Goal: Information Seeking & Learning: Understand process/instructions

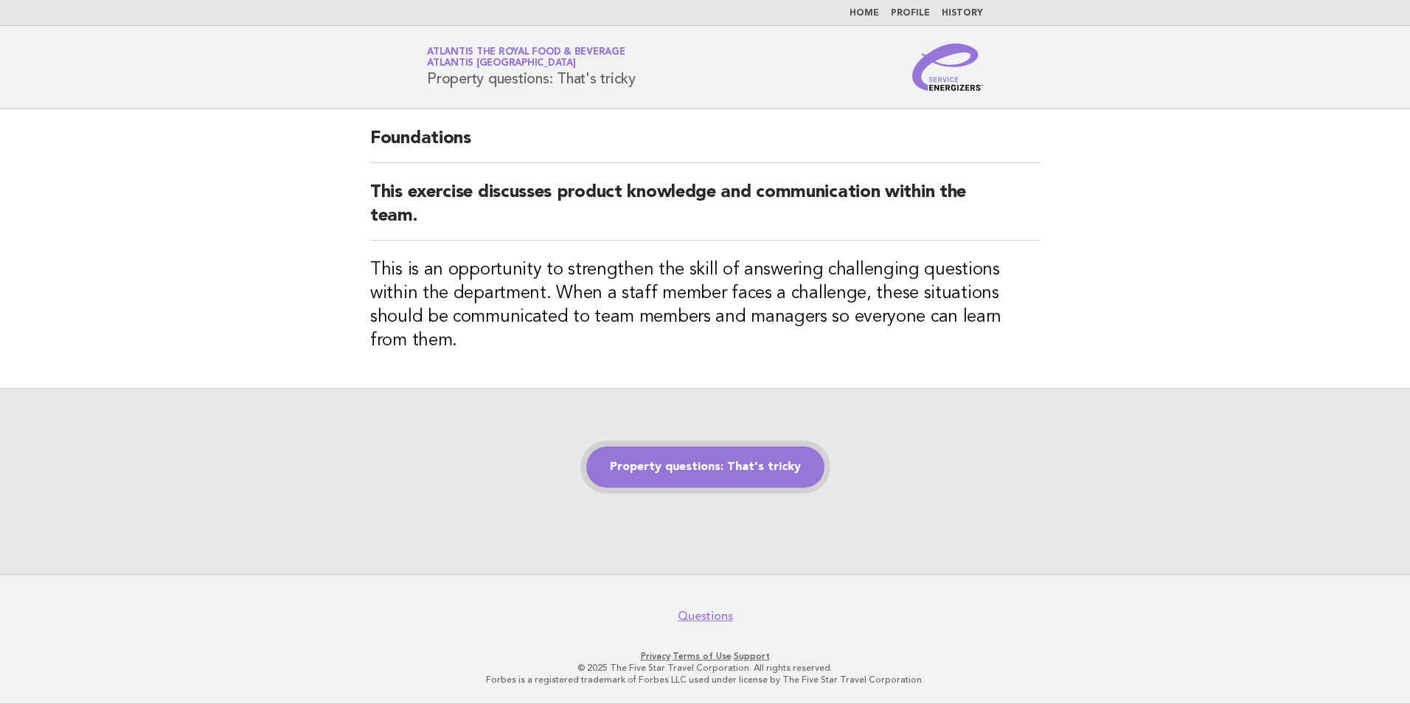
click at [698, 452] on link "Property questions: That's tricky" at bounding box center [705, 466] width 238 height 41
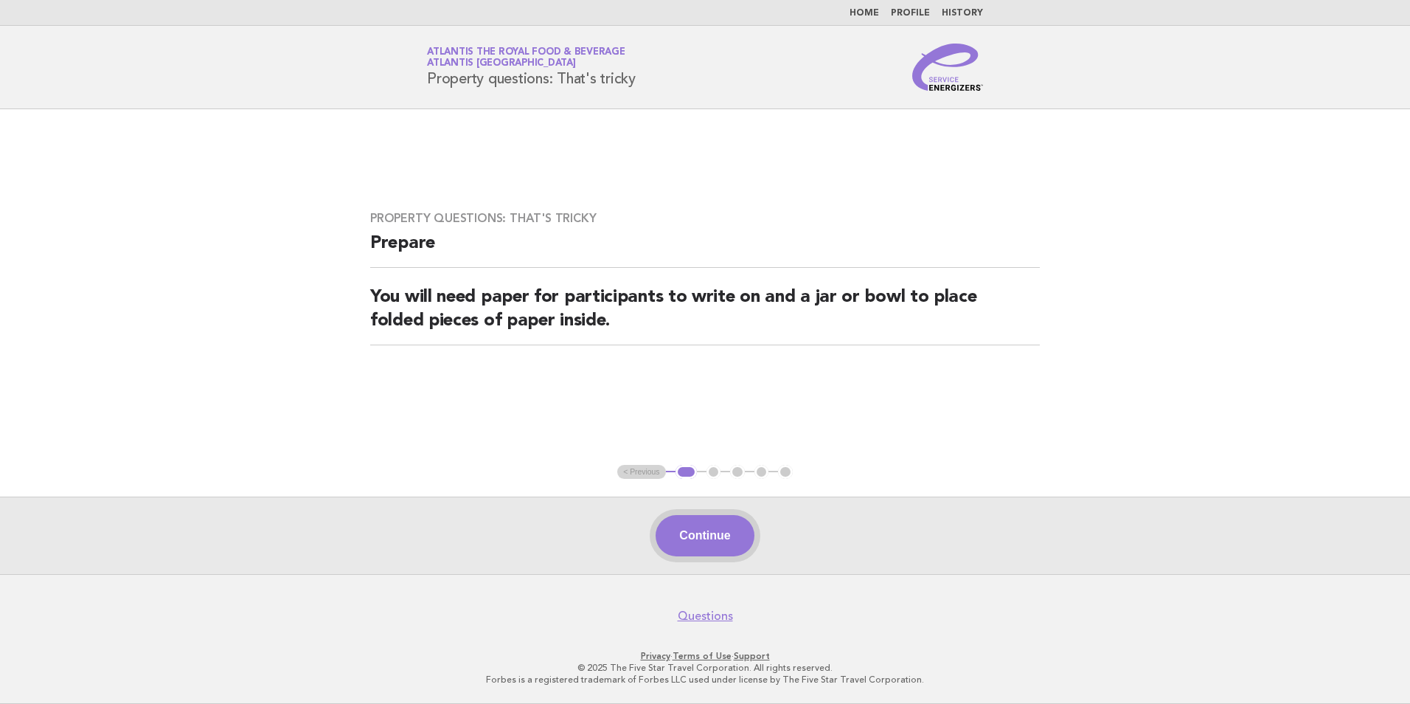
click at [705, 522] on button "Continue" at bounding box center [705, 535] width 98 height 41
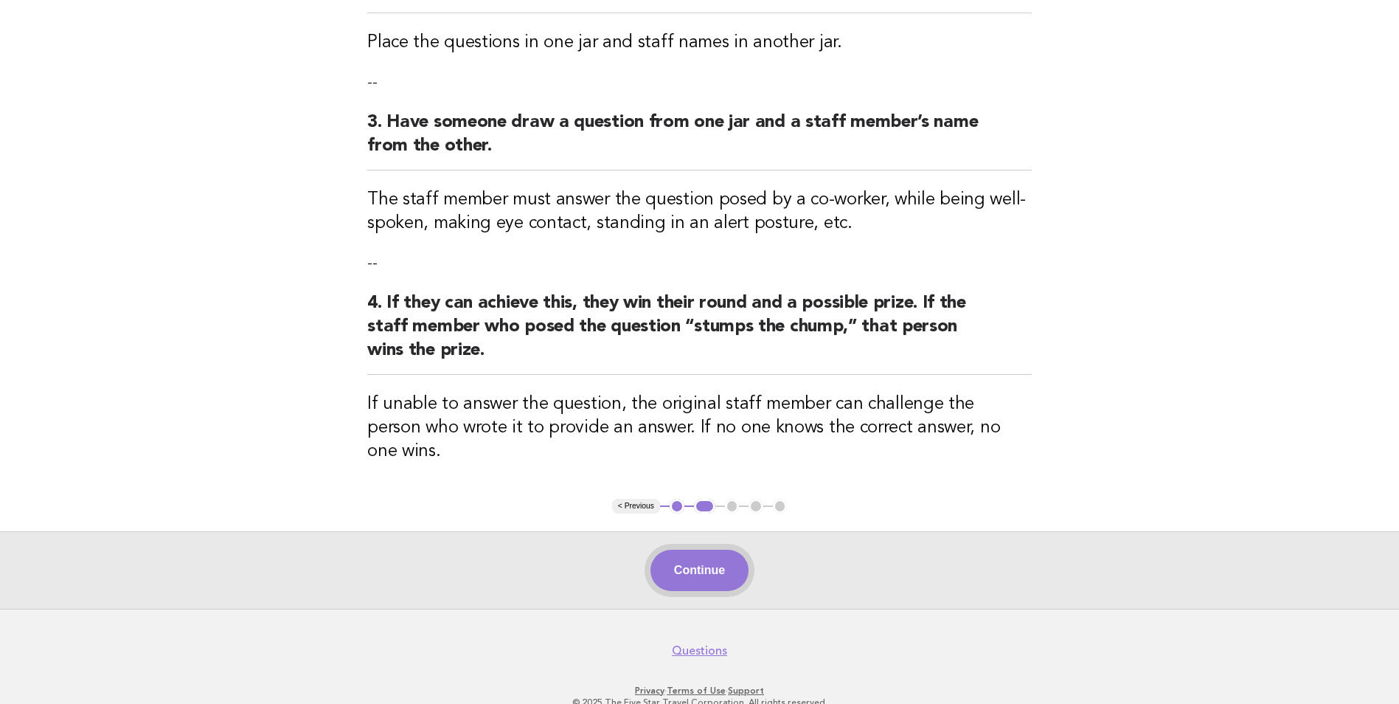
scroll to position [462, 0]
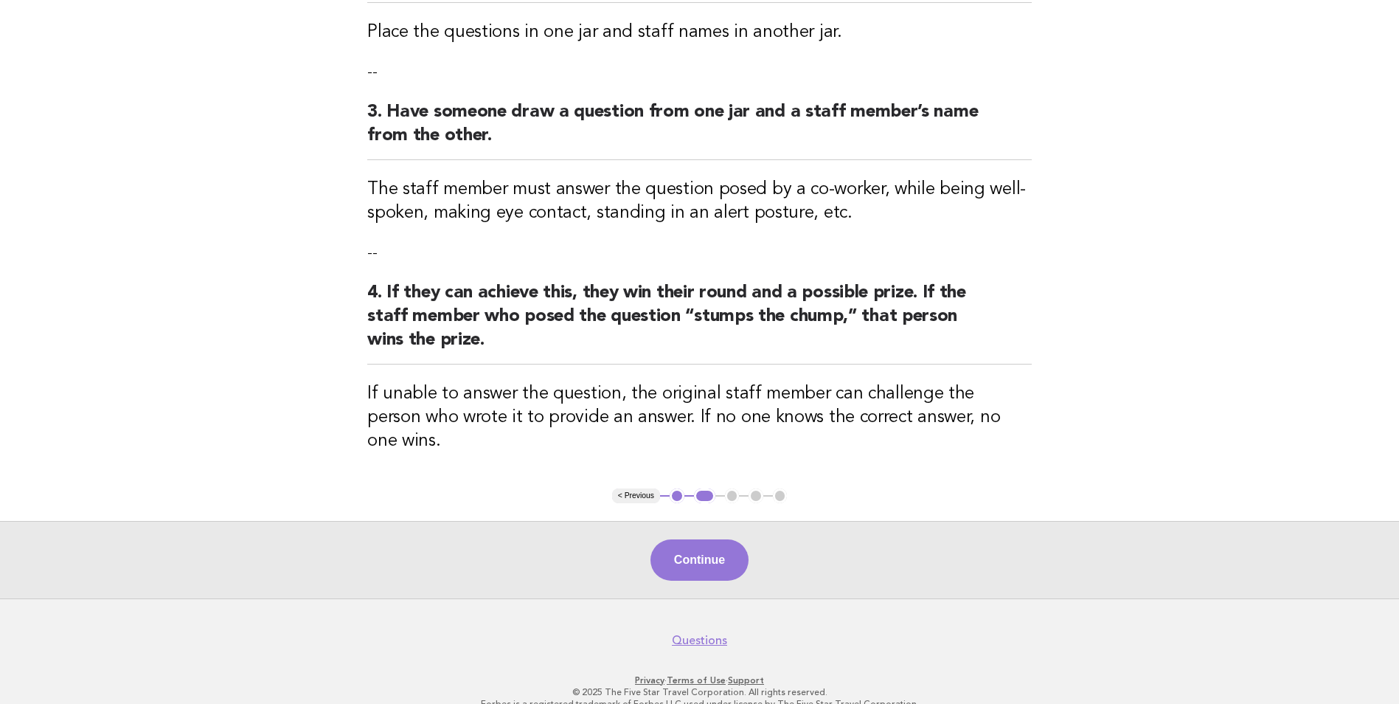
click at [628, 462] on div "Property questions: That's tricky Activity 1. Give two pieces of paper to each …" at bounding box center [700, 68] width 700 height 842
click at [626, 488] on button "< Previous" at bounding box center [636, 495] width 48 height 15
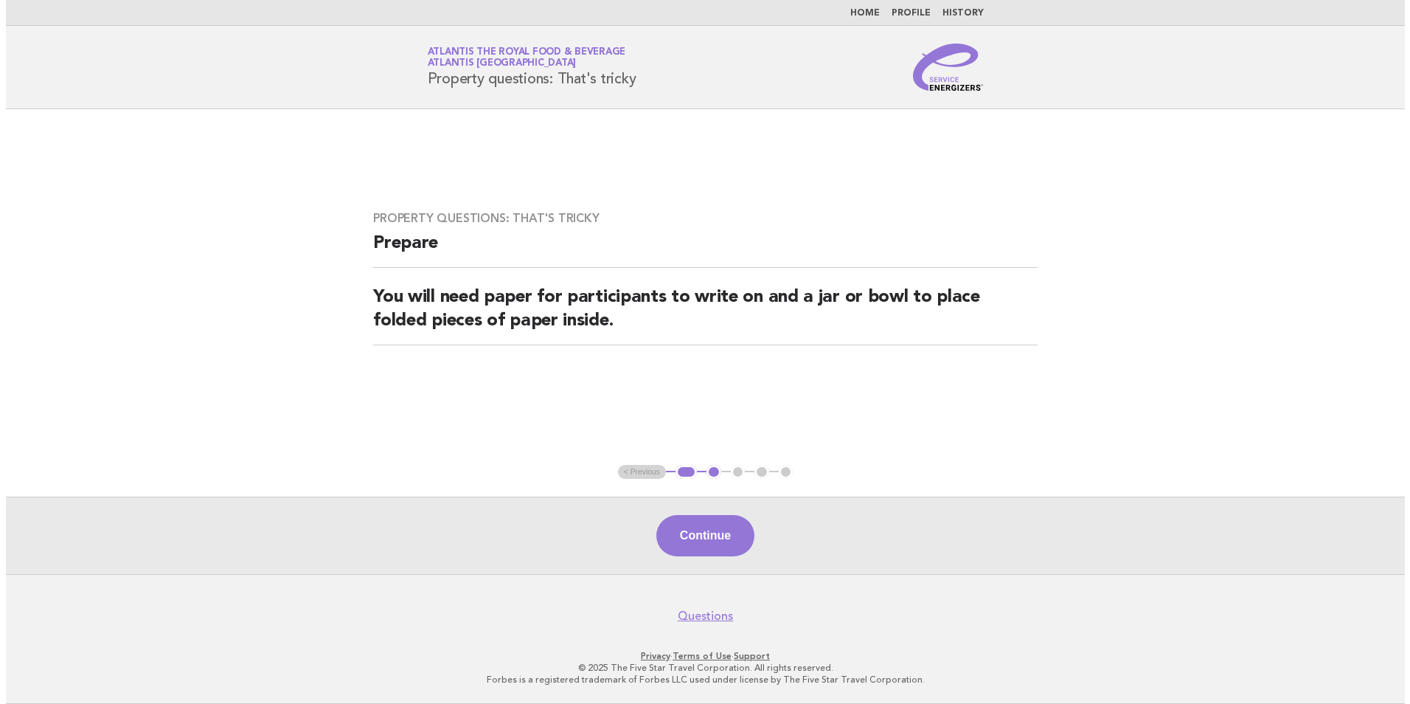
scroll to position [0, 0]
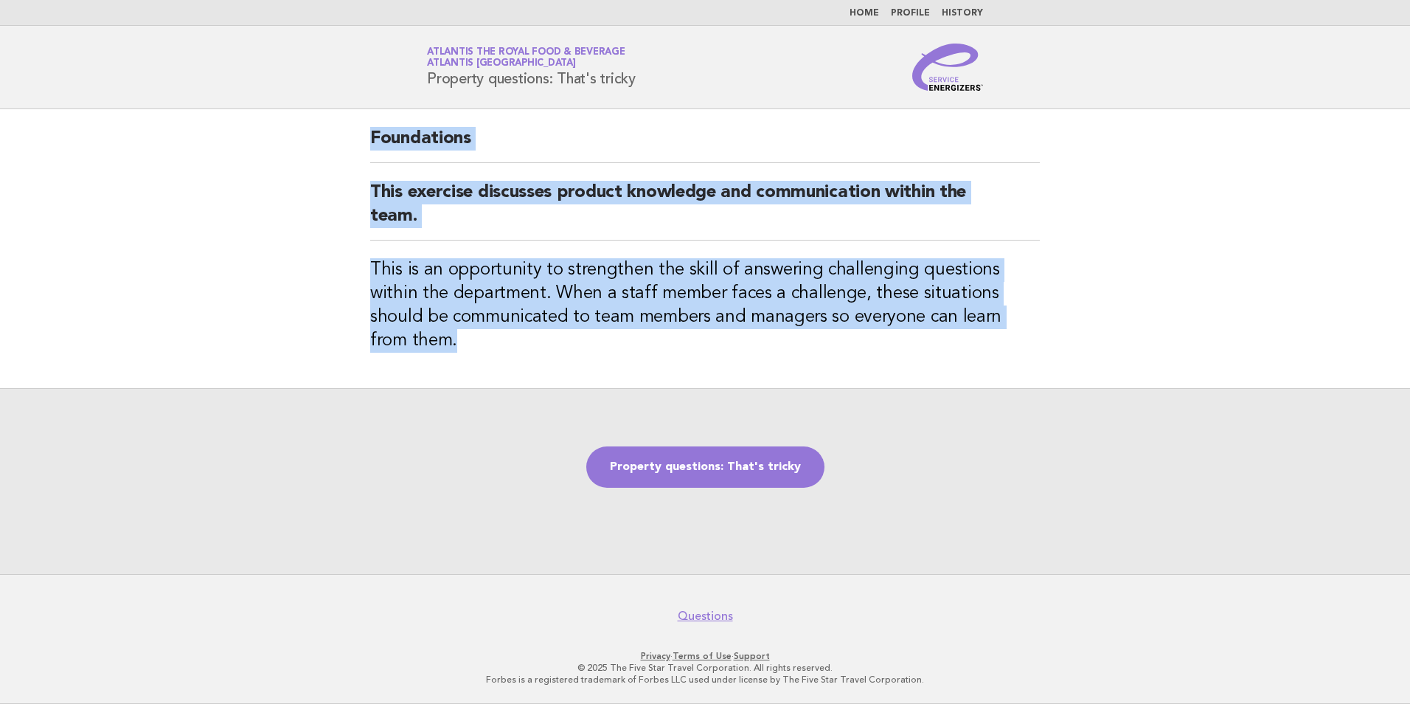
drag, startPoint x: 370, startPoint y: 142, endPoint x: 1013, endPoint y: 319, distance: 667.1
click at [1013, 319] on div "Foundations This exercise discusses product knowledge and communication within …" at bounding box center [705, 248] width 705 height 279
copy div "Foundations This exercise discusses product knowledge and communication within …"
click at [752, 457] on link "Property questions: That's tricky" at bounding box center [705, 466] width 238 height 41
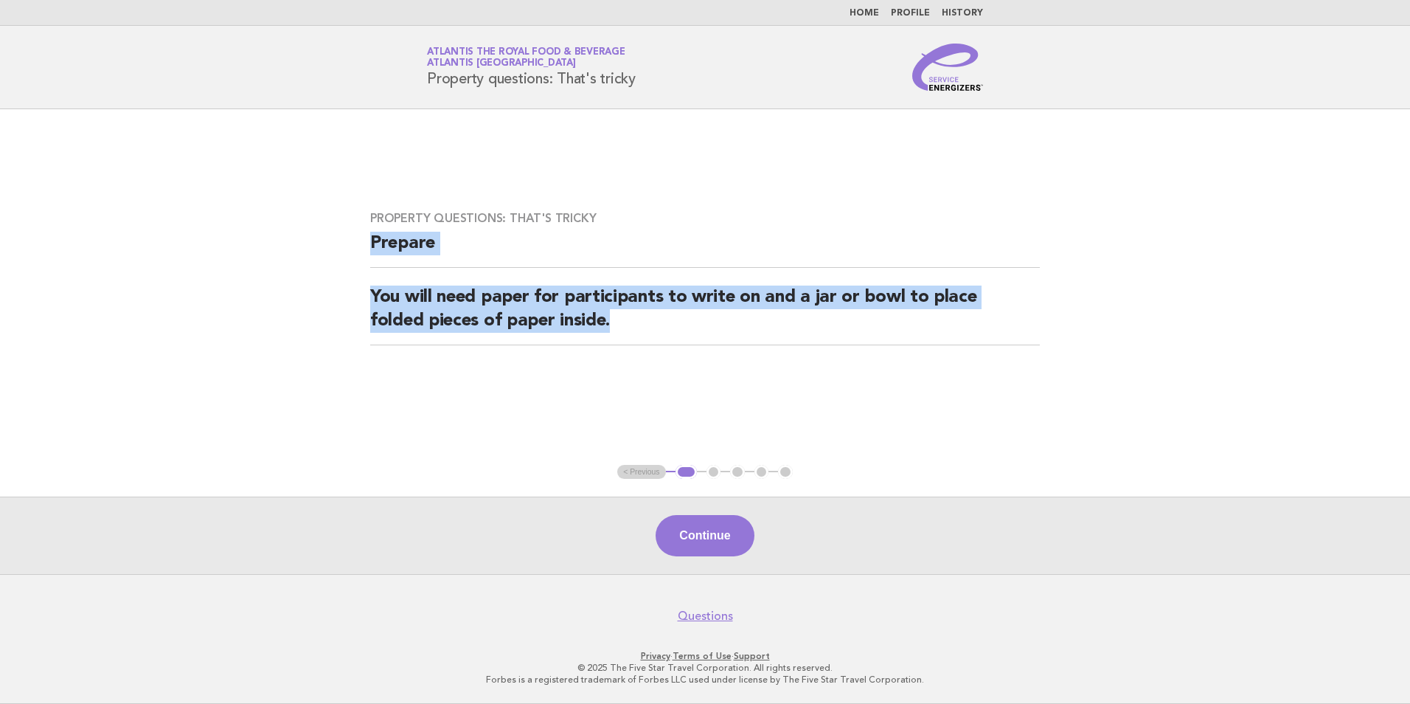
drag, startPoint x: 370, startPoint y: 243, endPoint x: 623, endPoint y: 318, distance: 263.0
click at [623, 318] on div "Property questions: That's tricky Prepare You will need paper for participants …" at bounding box center [705, 286] width 705 height 187
copy div "Prepare You will need paper for participants to write on and a jar or bowl to p…"
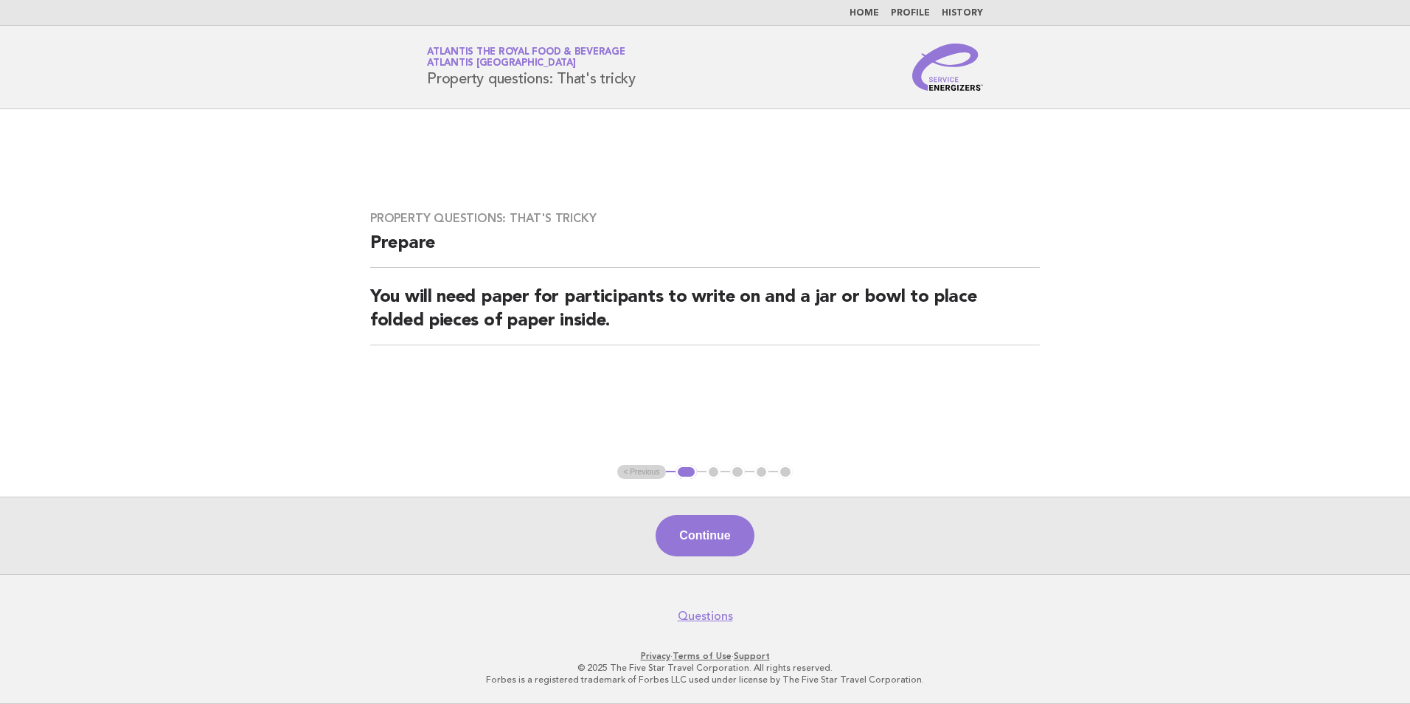
click at [987, 456] on main "Property questions: That's tricky Prepare You will need paper for participants …" at bounding box center [705, 341] width 1410 height 465
click at [718, 539] on button "Continue" at bounding box center [705, 535] width 98 height 41
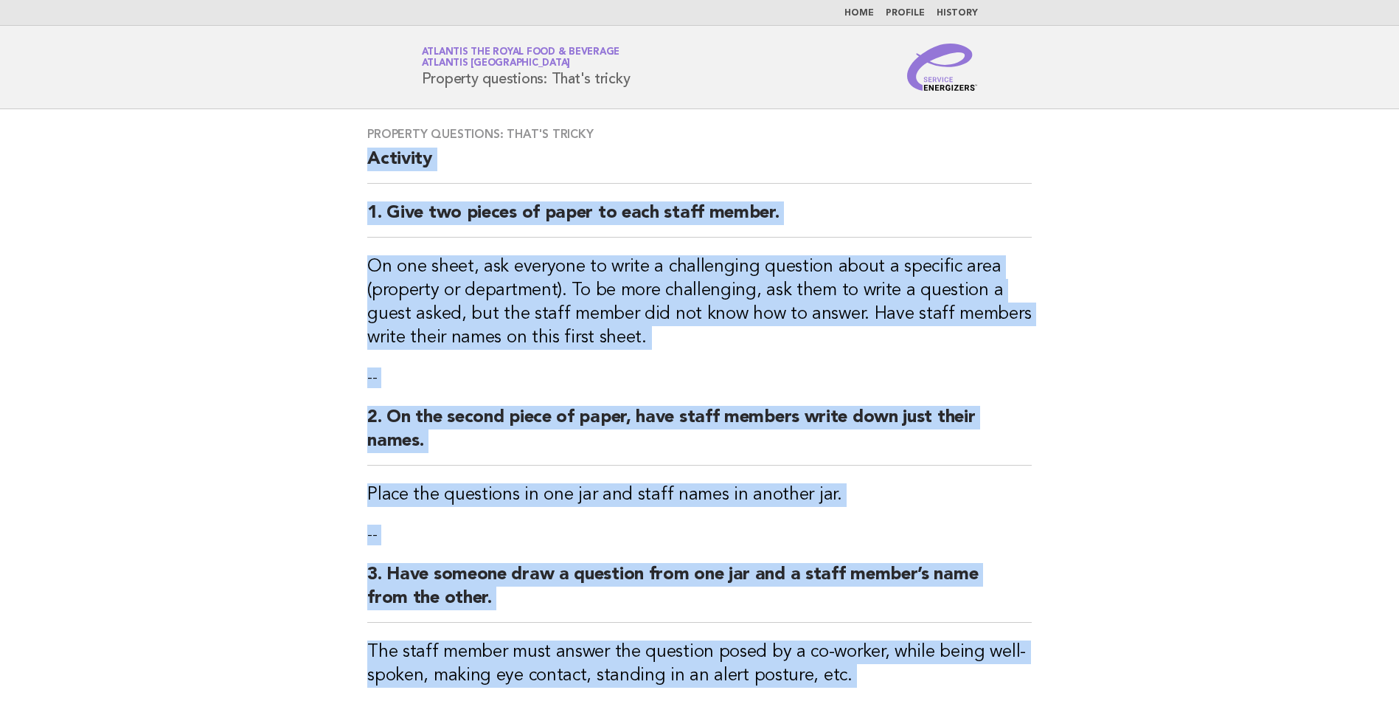
scroll to position [462, 0]
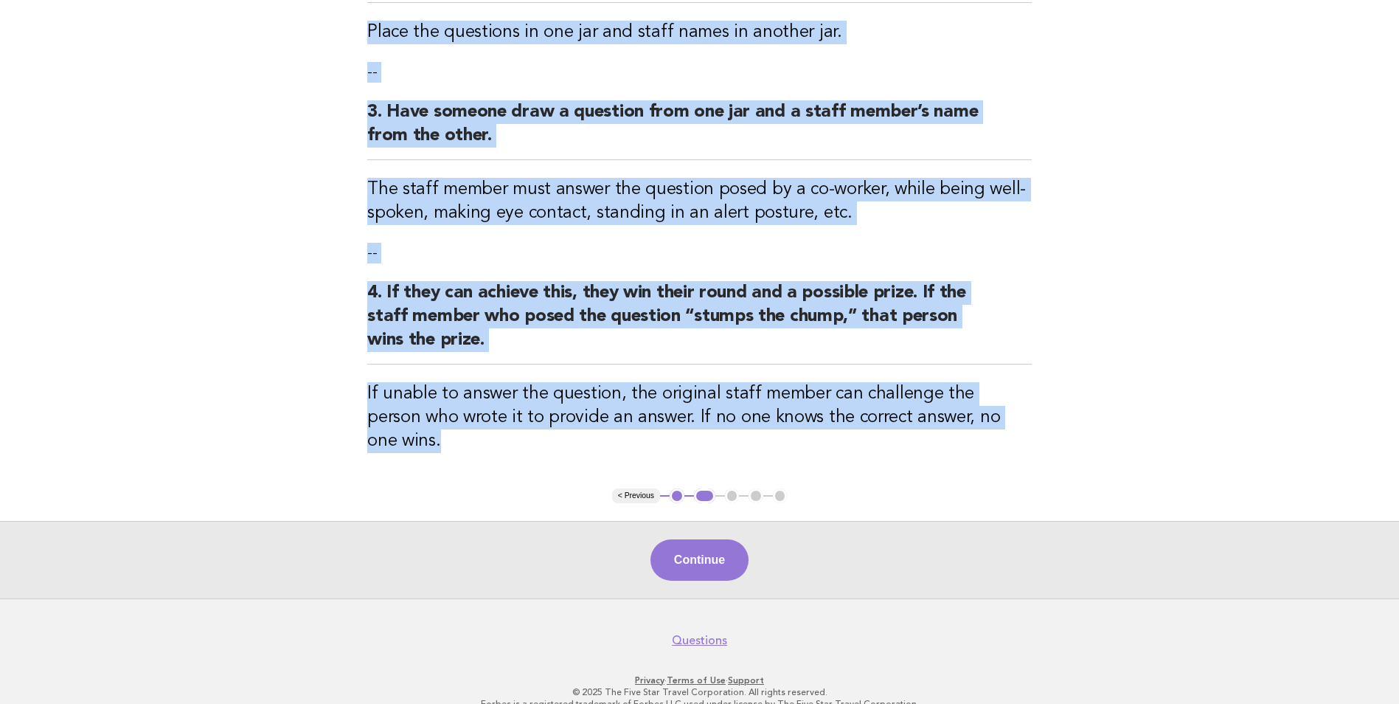
drag, startPoint x: 363, startPoint y: 163, endPoint x: 1069, endPoint y: 415, distance: 750.3
click at [1069, 415] on main "Property questions: That's tricky Activity 1. Give two pieces of paper to each …" at bounding box center [699, 122] width 1399 height 951
copy div "Activity 1. Give two pieces of paper to each staff member. On one sheet, ask ev…"
click at [711, 551] on button "Continue" at bounding box center [700, 559] width 98 height 41
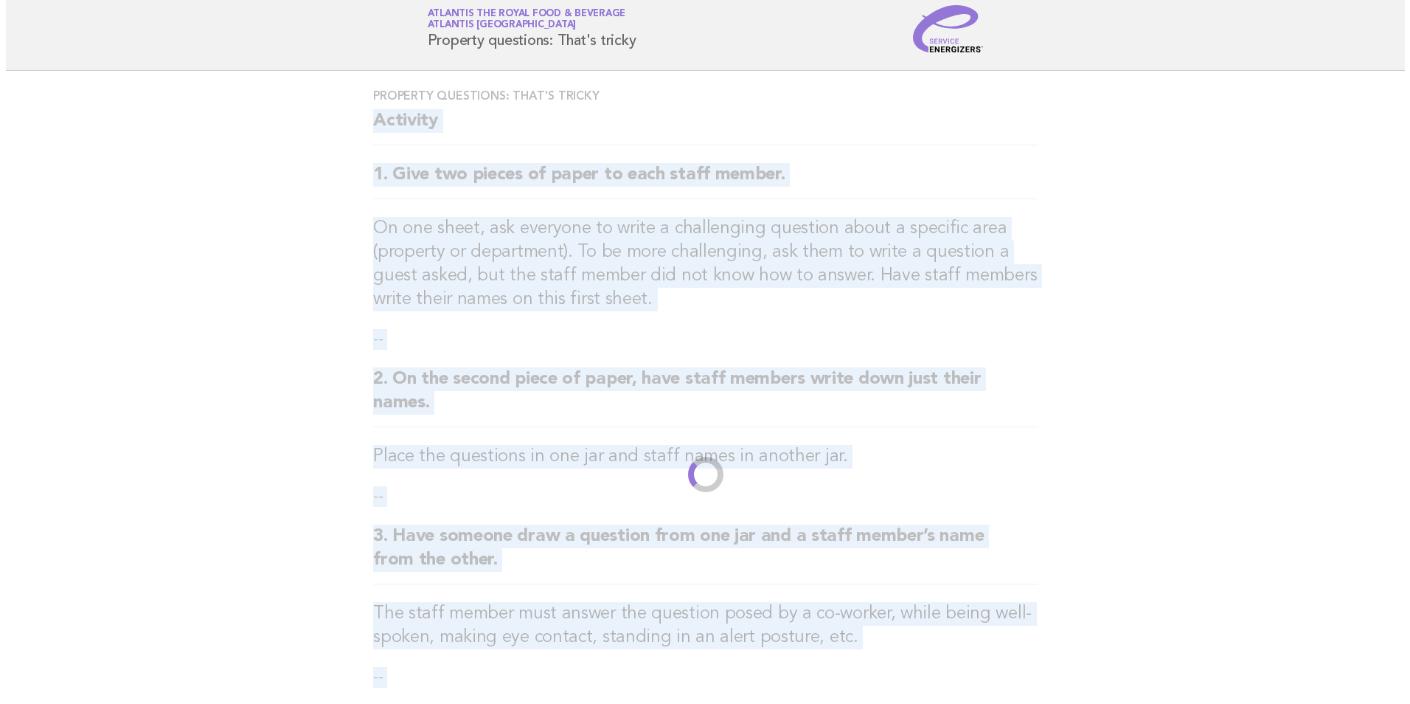
scroll to position [0, 0]
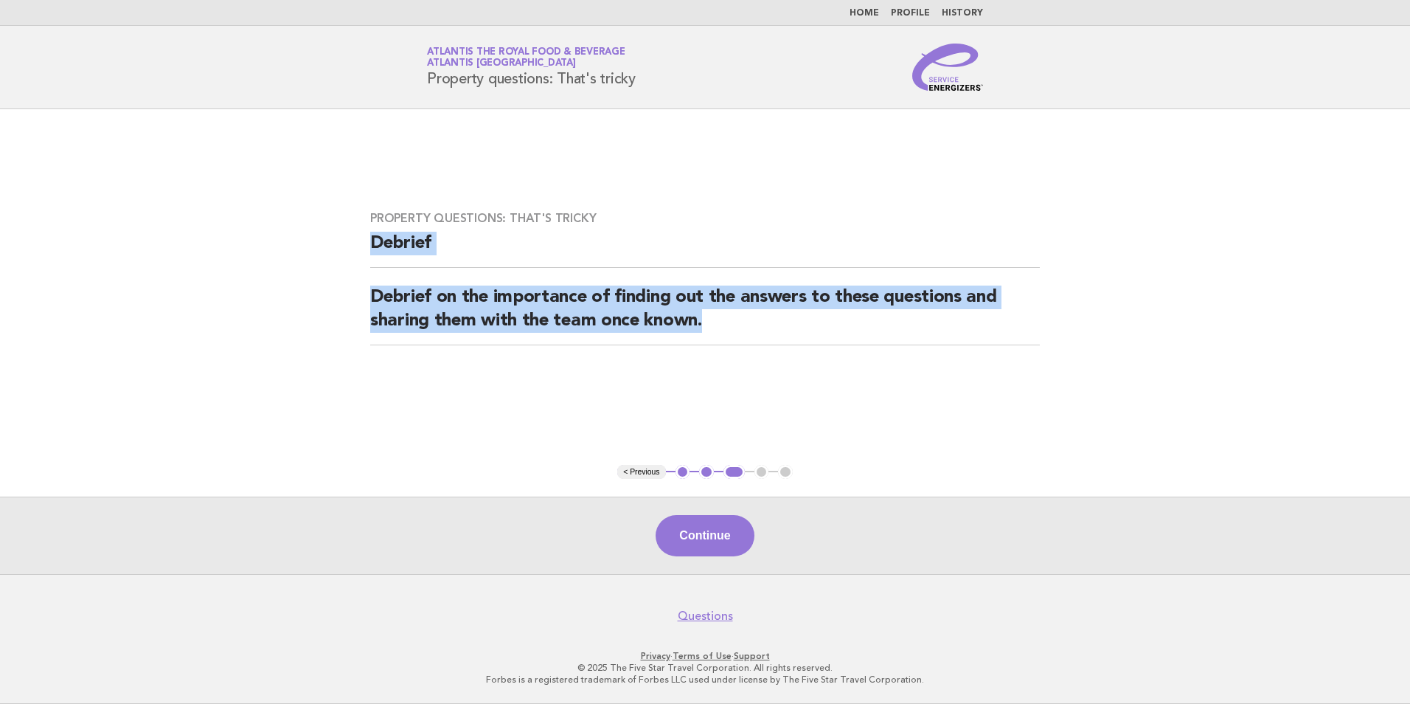
drag, startPoint x: 370, startPoint y: 241, endPoint x: 757, endPoint y: 317, distance: 395.3
click at [757, 317] on div "Property questions: That's tricky Debrief Debrief on the importance of finding …" at bounding box center [705, 286] width 705 height 187
copy div "Debrief Debrief on the importance of finding out the answers to these questions…"
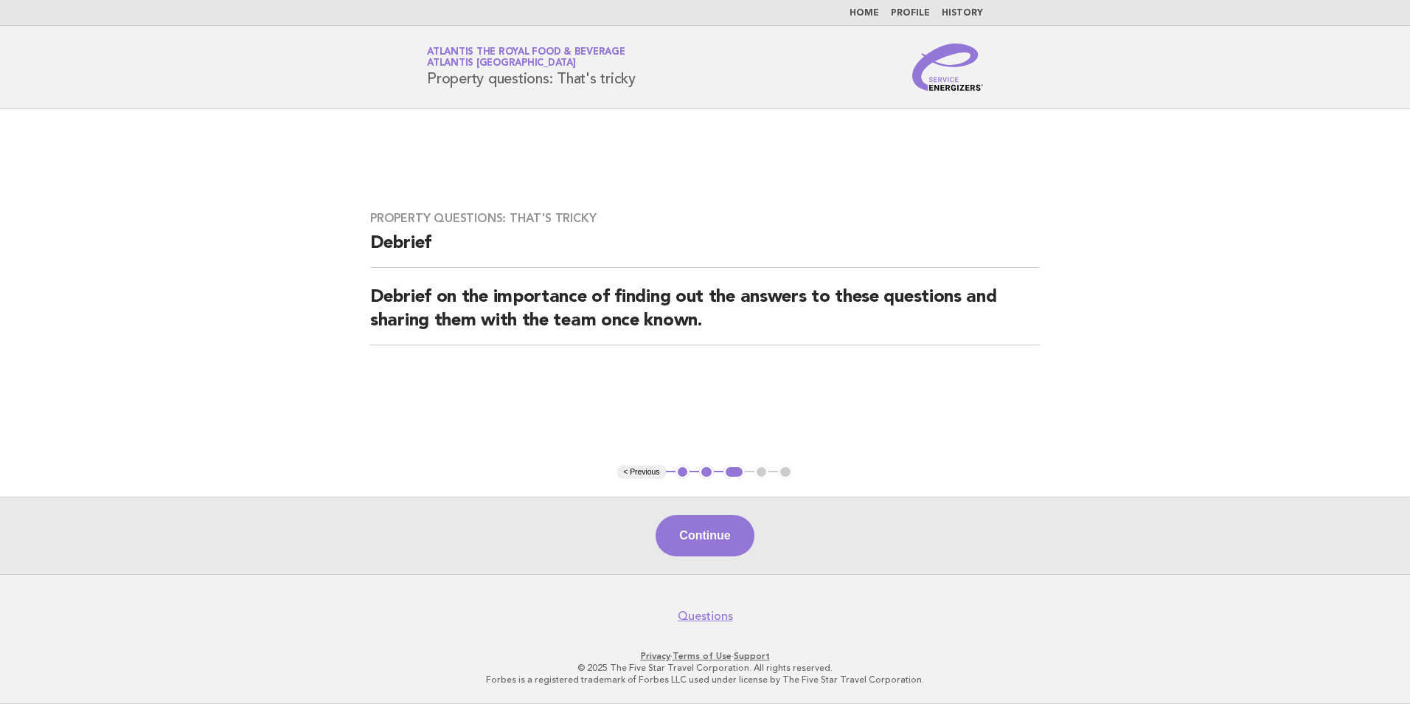
click at [843, 457] on main "Property questions: That's tricky Debrief Debrief on the importance of finding …" at bounding box center [705, 341] width 1410 height 465
click at [721, 546] on button "Continue" at bounding box center [705, 535] width 98 height 41
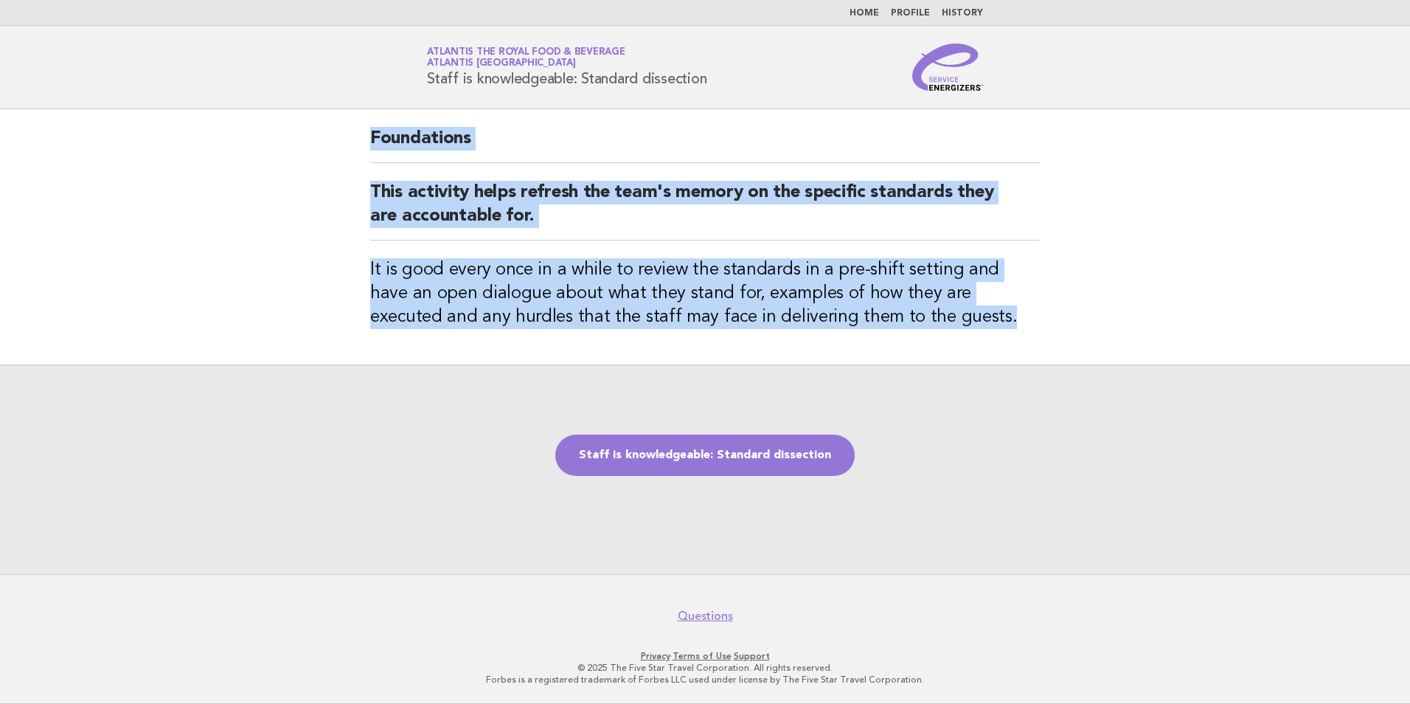
drag, startPoint x: 372, startPoint y: 133, endPoint x: 898, endPoint y: 317, distance: 556.6
click at [898, 317] on div "Foundations This activity helps refresh the team's memory on the specific stand…" at bounding box center [705, 236] width 705 height 255
copy div "Foundations This activity helps refresh the team's memory on the specific stand…"
drag, startPoint x: 792, startPoint y: 394, endPoint x: 774, endPoint y: 427, distance: 37.6
click at [792, 394] on div "Staff is knowledgeable: Standard dissection" at bounding box center [705, 468] width 1410 height 209
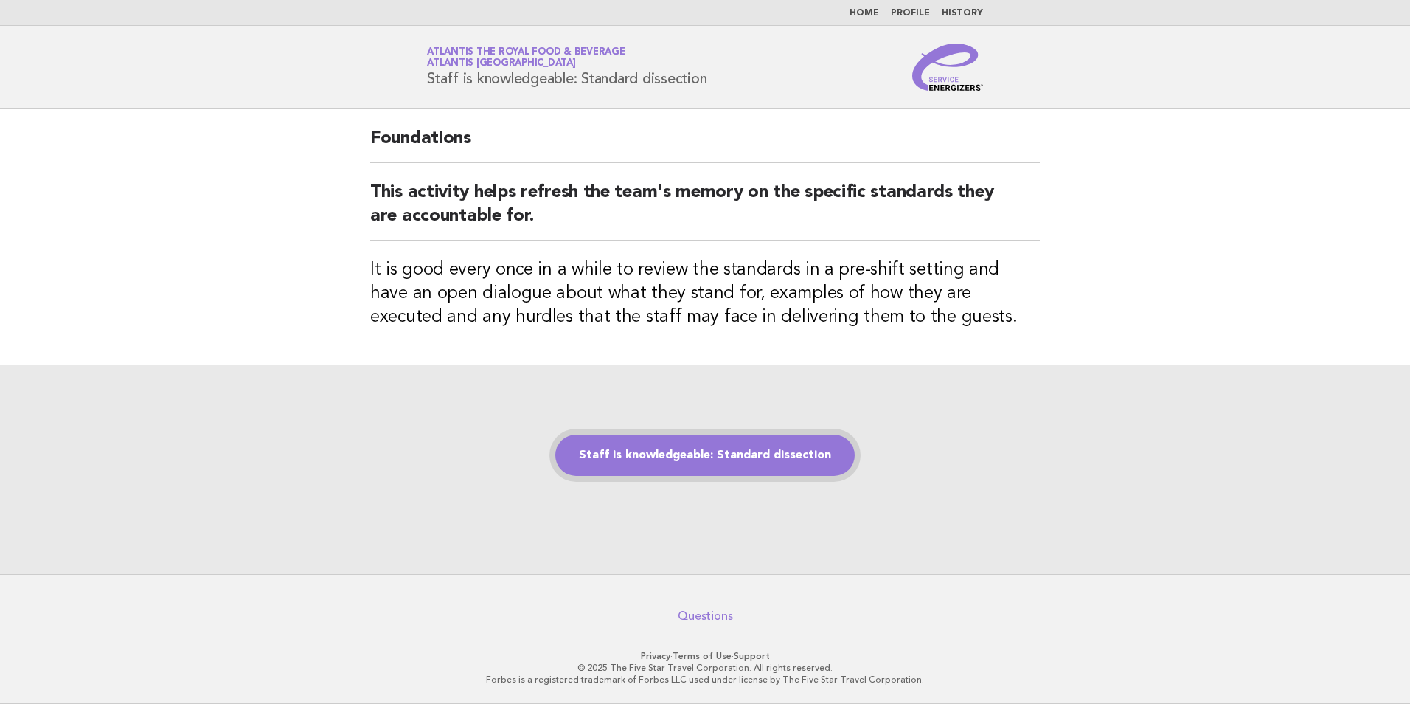
click at [763, 463] on link "Staff is knowledgeable: Standard dissection" at bounding box center [704, 454] width 299 height 41
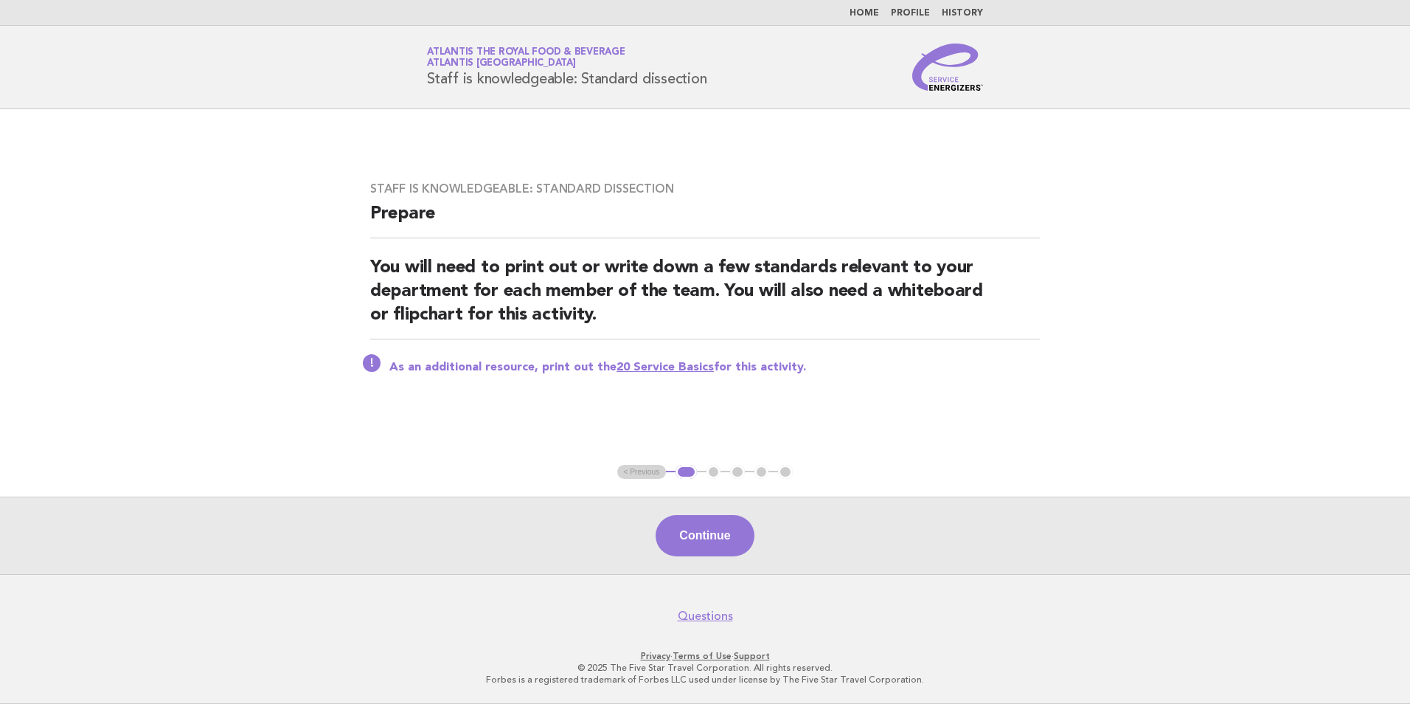
click at [378, 208] on h2 "Prepare" at bounding box center [705, 220] width 670 height 36
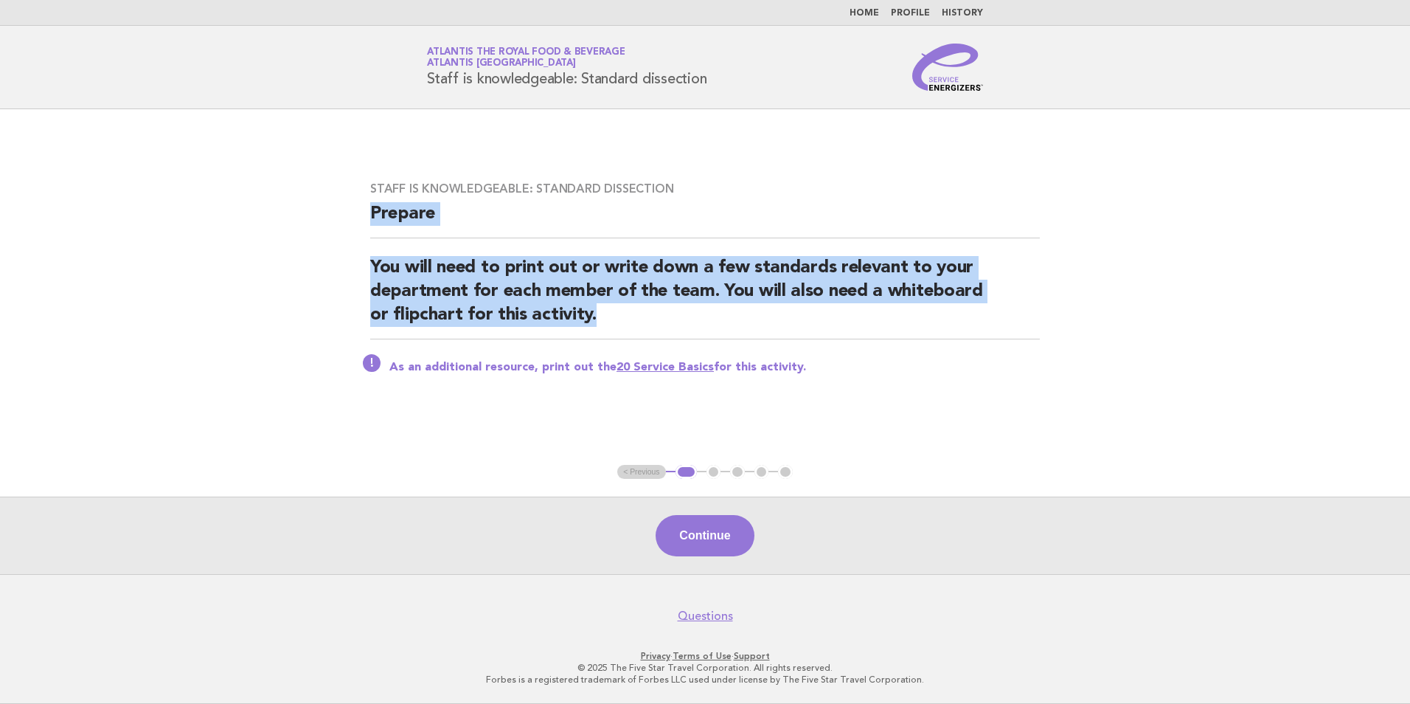
drag, startPoint x: 365, startPoint y: 215, endPoint x: 588, endPoint y: 320, distance: 246.5
click at [588, 320] on div "Staff is knowledgeable: Standard dissection Prepare You will need to print out …" at bounding box center [705, 287] width 705 height 246
copy div "Prepare You will need to print out or write down a few standards relevant to yo…"
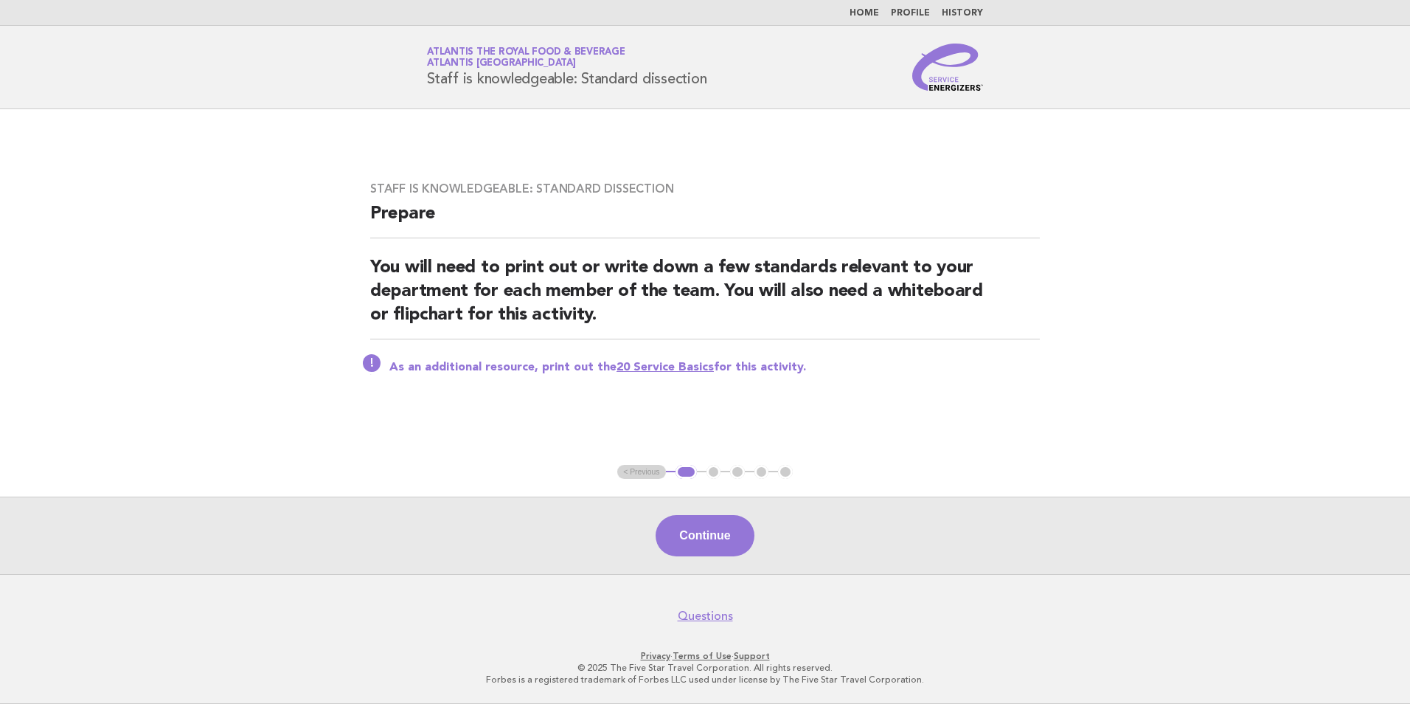
click at [878, 401] on div "Staff is knowledgeable: Standard dissection Prepare You will need to print out …" at bounding box center [705, 287] width 705 height 246
click at [664, 367] on link "20 Service Basics" at bounding box center [665, 367] width 97 height 12
drag, startPoint x: 386, startPoint y: 367, endPoint x: 797, endPoint y: 373, distance: 411.6
click at [797, 373] on div "As an additional resource, print out the 20 Service Basics for this activity." at bounding box center [705, 366] width 670 height 18
copy p "As an additional resource, print out the 20 Service Basics for this activity."
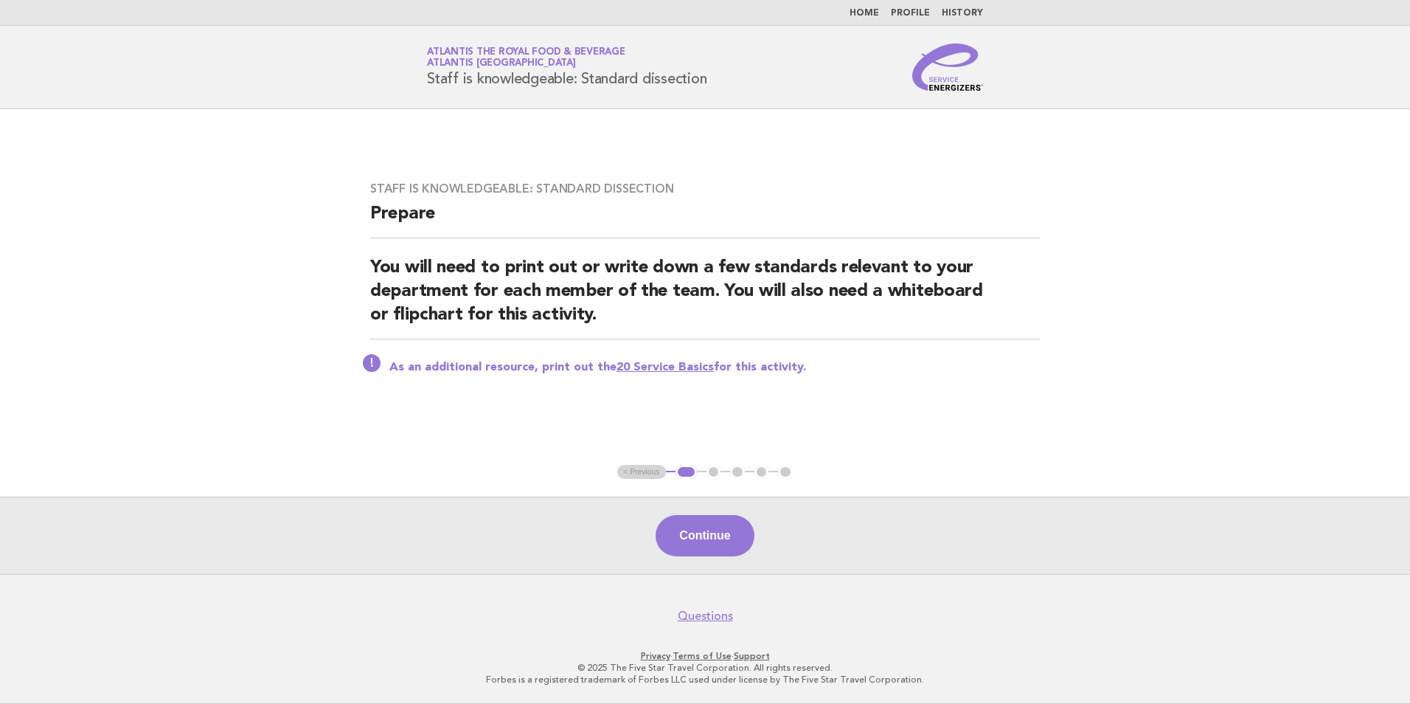
click at [925, 409] on div "Staff is knowledgeable: Standard dissection Prepare You will need to print out …" at bounding box center [705, 287] width 705 height 246
click at [697, 546] on button "Continue" at bounding box center [705, 535] width 98 height 41
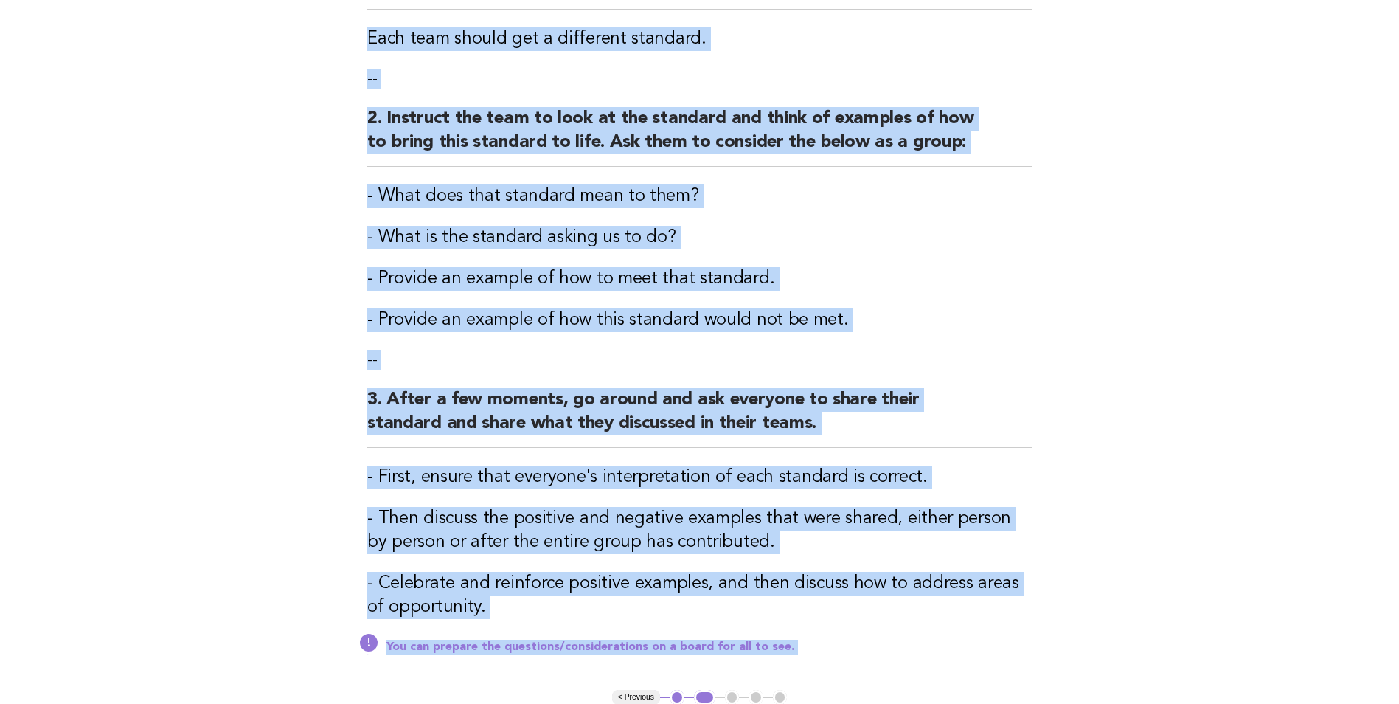
scroll to position [476, 0]
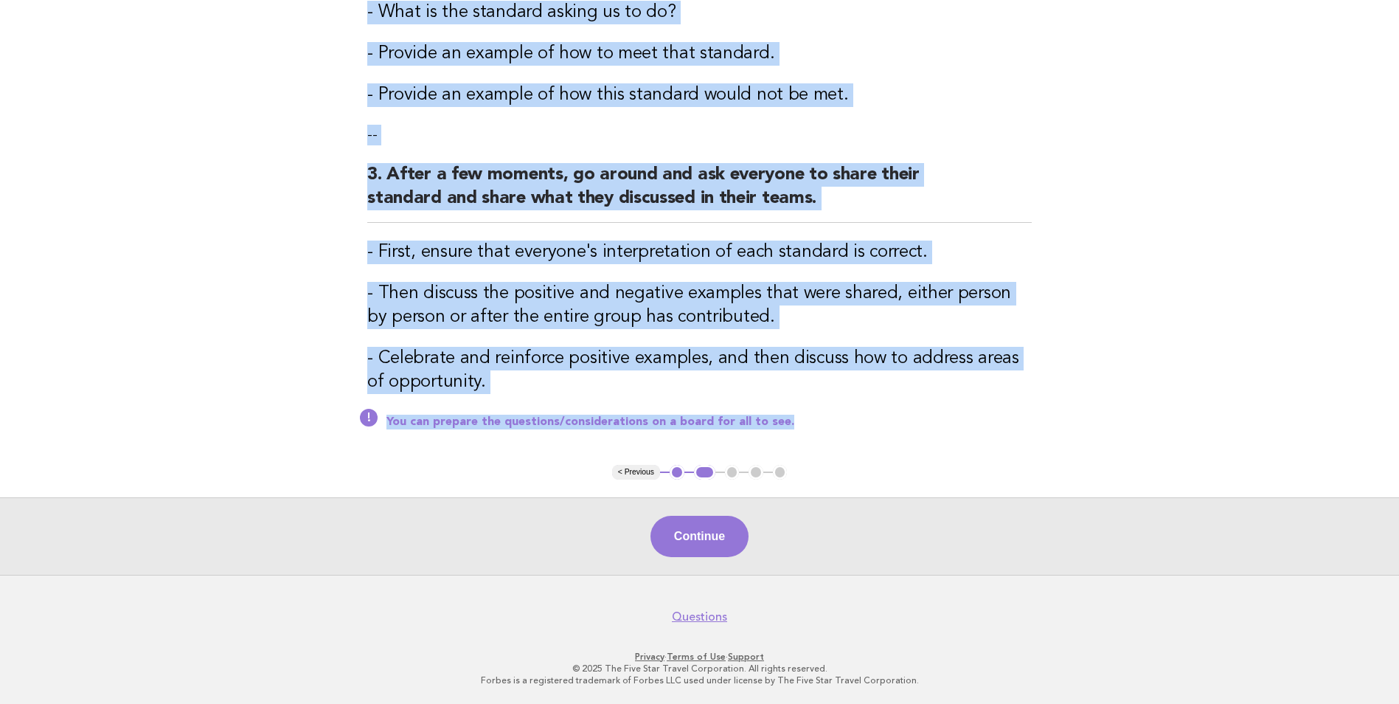
drag, startPoint x: 362, startPoint y: 156, endPoint x: 788, endPoint y: 428, distance: 505.8
click at [788, 428] on div "Staff is knowledgeable: Standard dissection Activity 1. Split the group into te…" at bounding box center [700, 49] width 700 height 832
copy div "Activity 1. Split the group into team of 2-4 people. Provide everyone with a st…"
click at [721, 544] on button "Continue" at bounding box center [700, 536] width 98 height 41
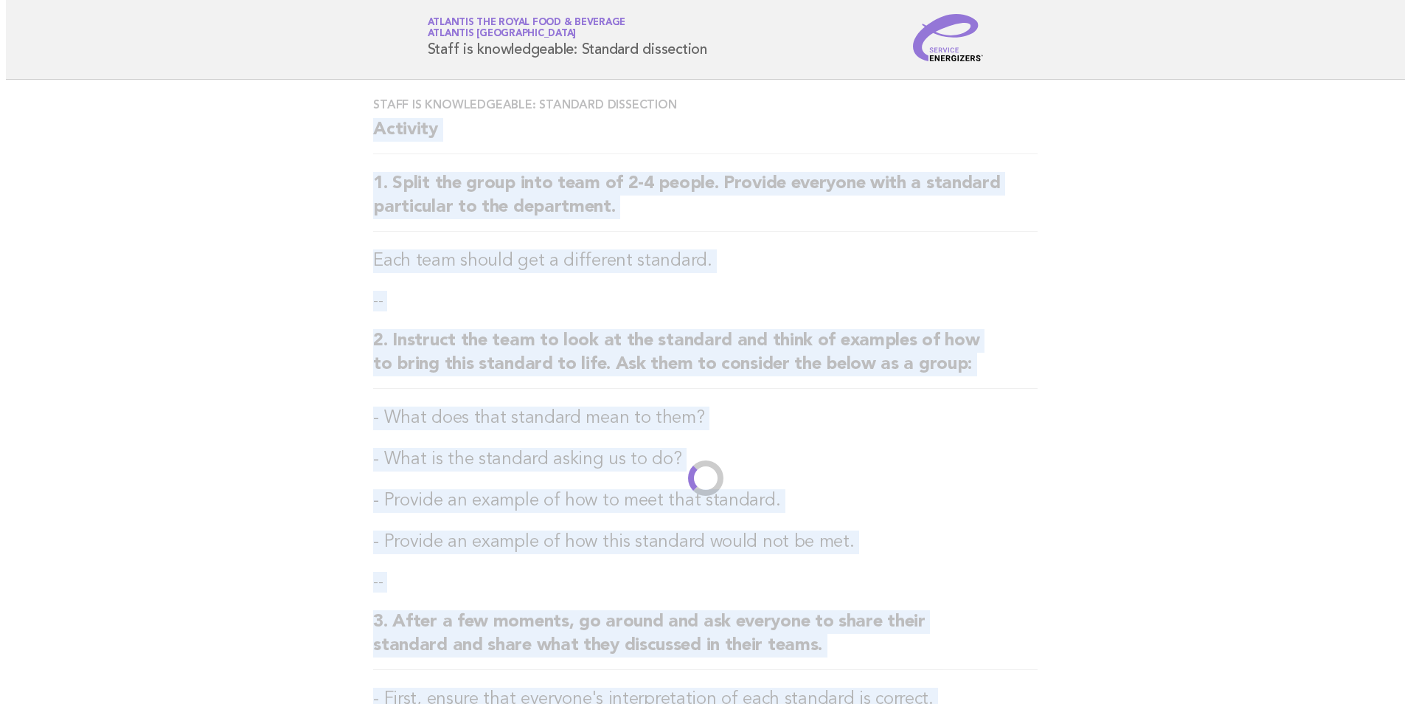
scroll to position [0, 0]
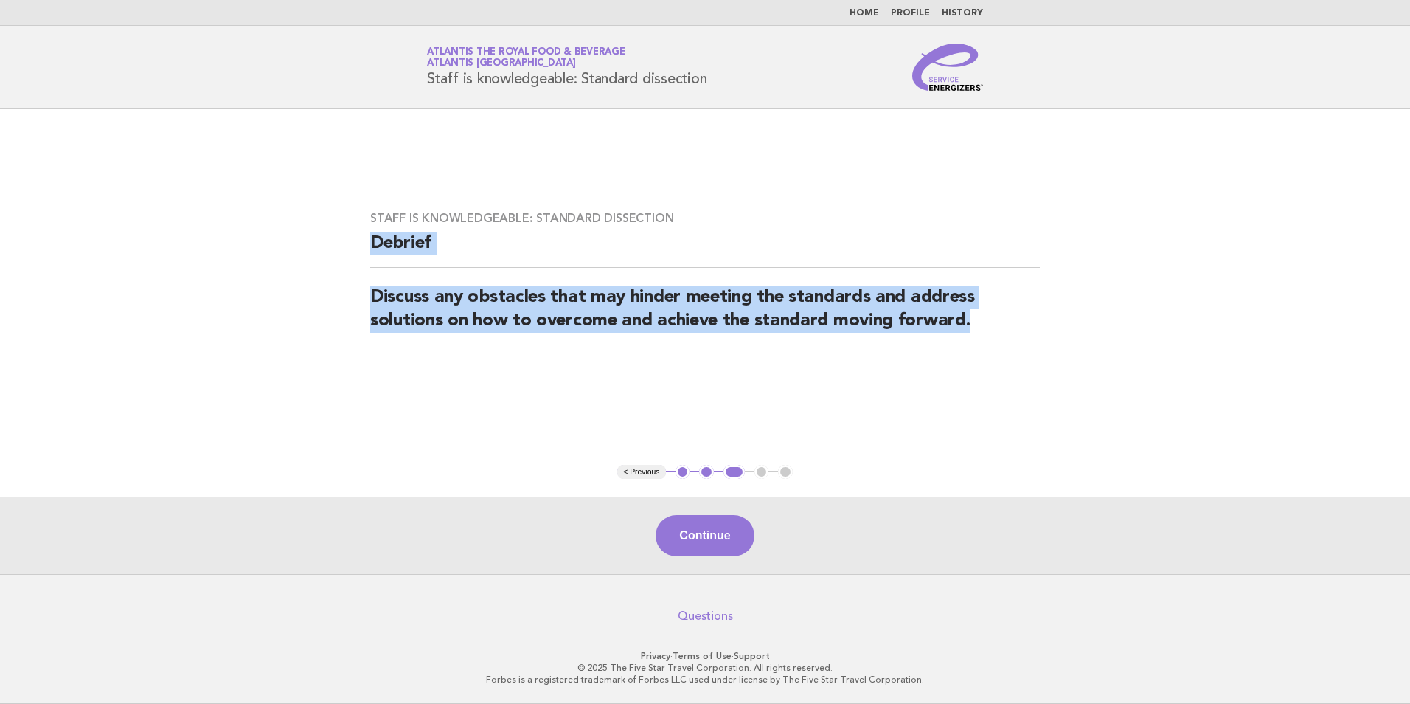
drag, startPoint x: 370, startPoint y: 239, endPoint x: 1100, endPoint y: 338, distance: 736.8
click at [1100, 338] on main "Staff is knowledgeable: Standard dissection Debrief Discuss any obstacles that …" at bounding box center [705, 341] width 1410 height 465
copy div "Debrief Discuss any obstacles that may hinder meeting the standards and address…"
click at [728, 526] on button "Continue" at bounding box center [705, 535] width 98 height 41
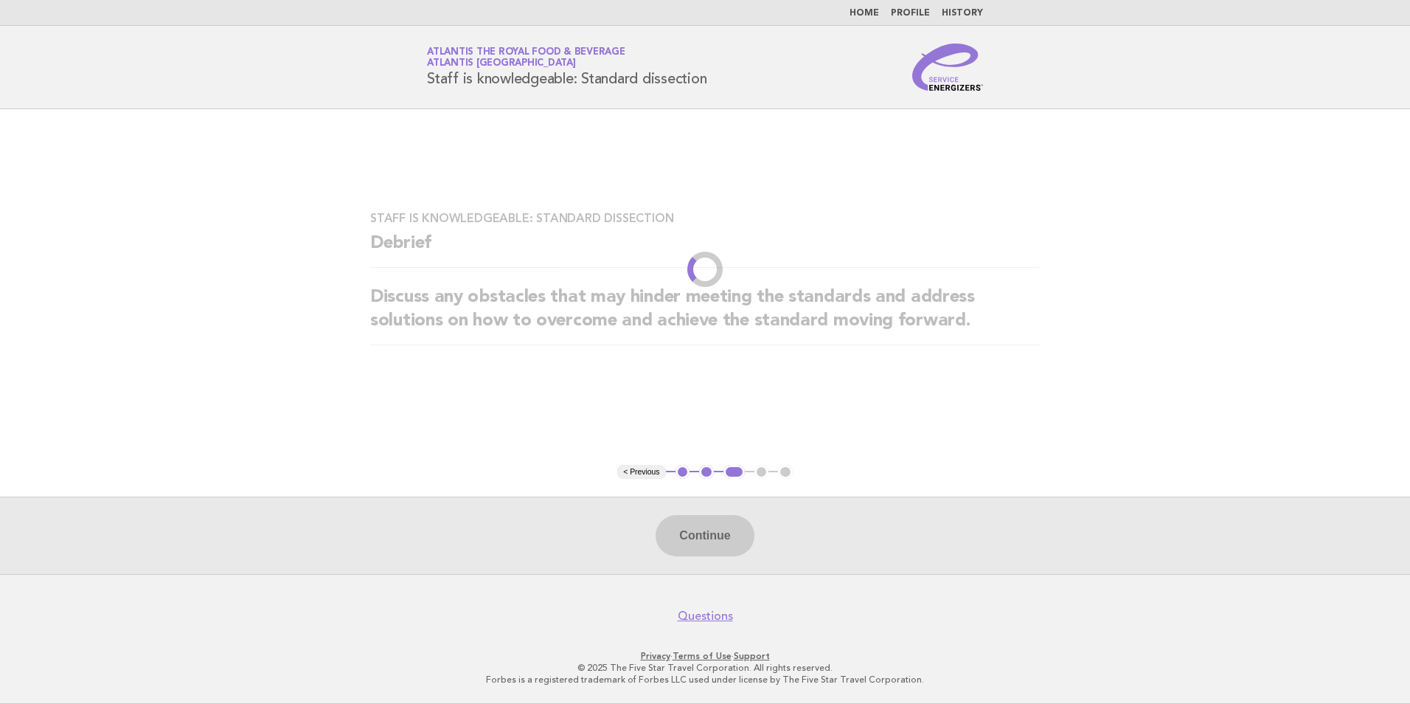
click at [1091, 498] on div "Continue" at bounding box center [705, 534] width 1410 height 77
